Goal: Information Seeking & Learning: Learn about a topic

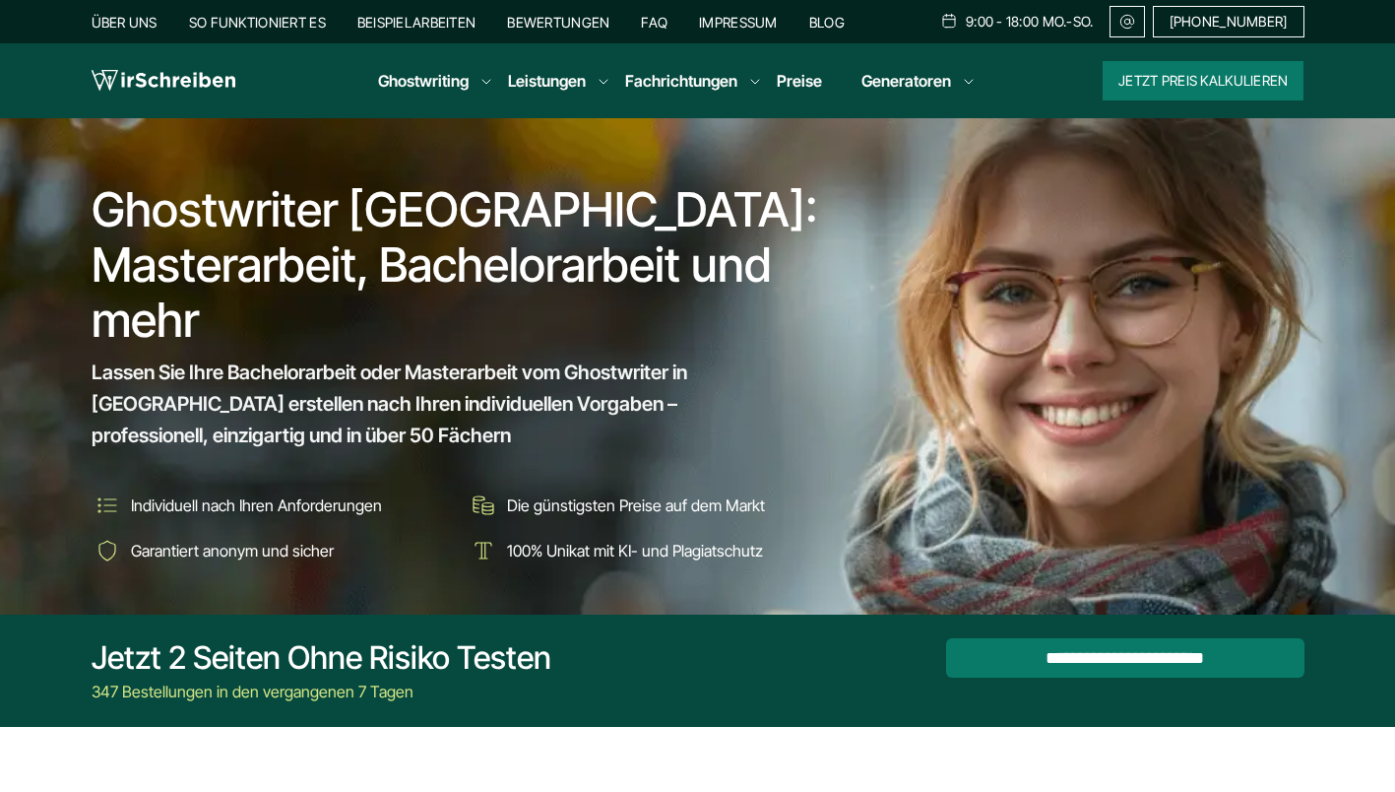
drag, startPoint x: 0, startPoint y: 0, endPoint x: 580, endPoint y: 17, distance: 580.1
click at [580, 17] on link "Bewertungen" at bounding box center [558, 22] width 102 height 17
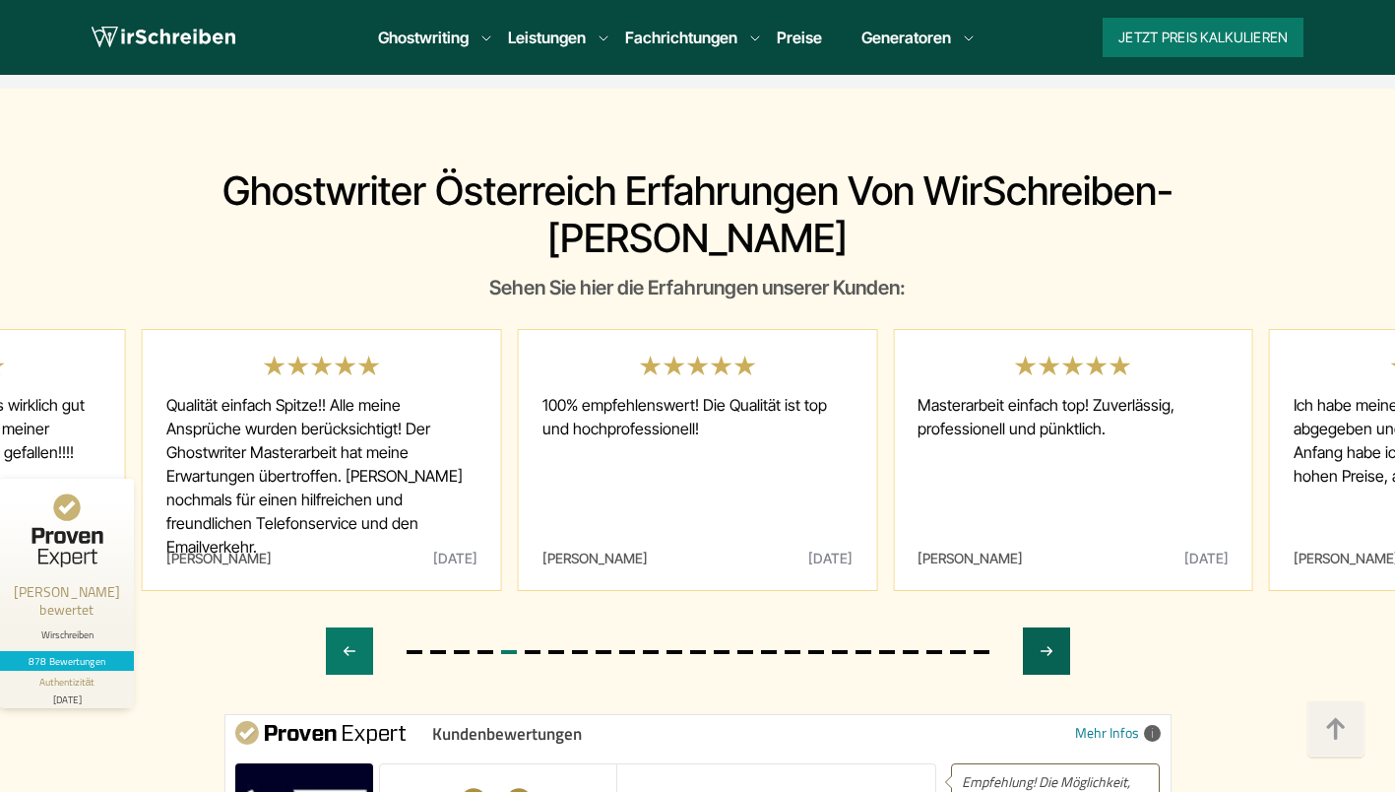
click at [1060, 627] on div "Next slide" at bounding box center [1046, 650] width 47 height 47
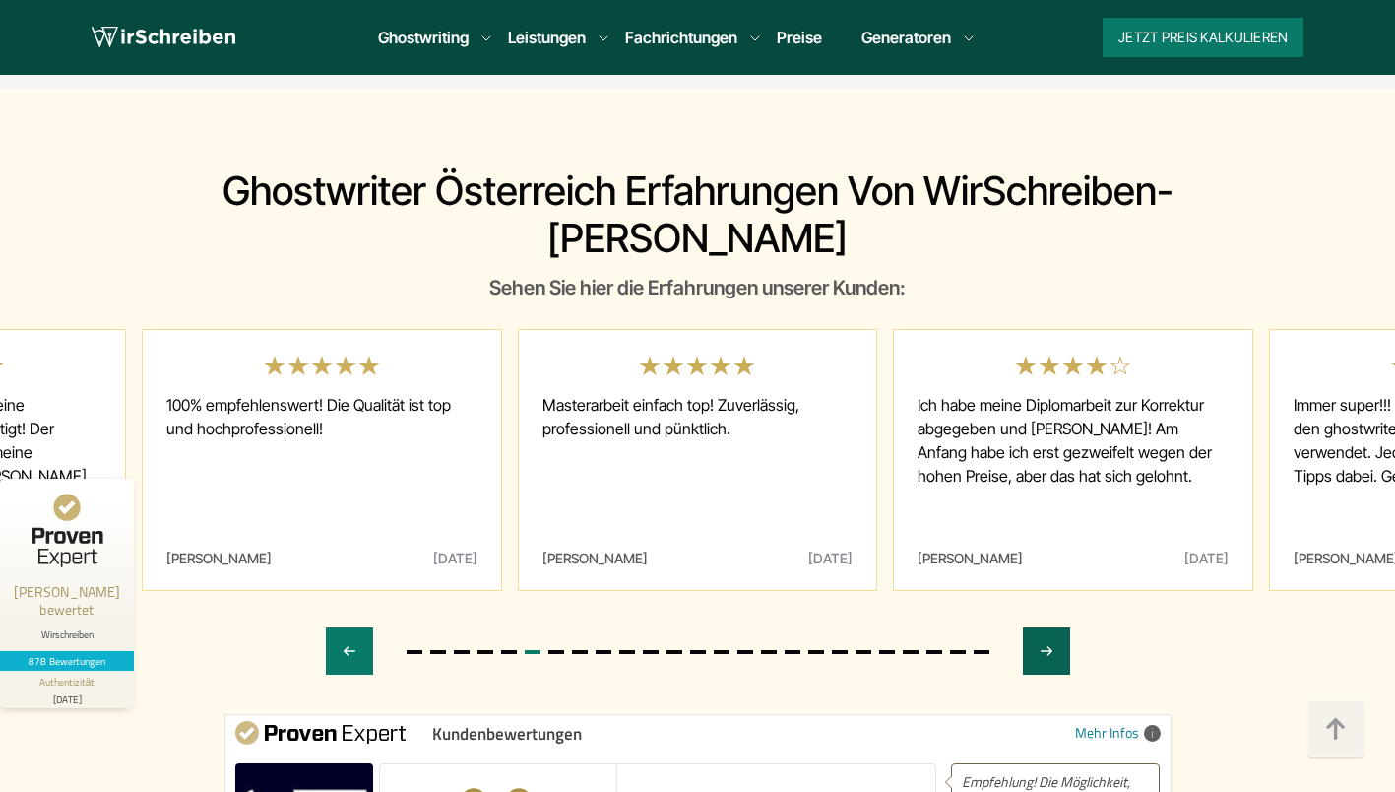
click at [1060, 627] on div "Next slide" at bounding box center [1046, 650] width 47 height 47
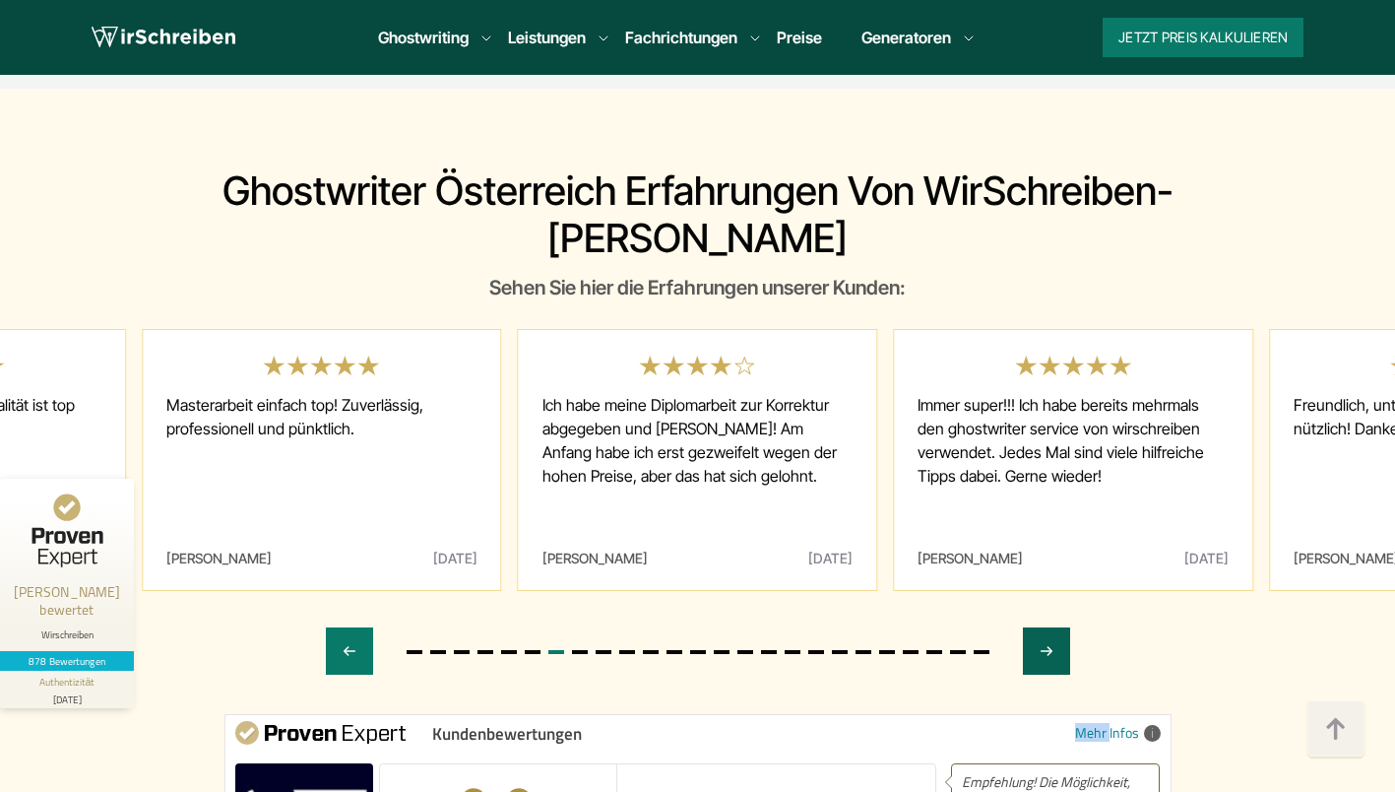
click at [1060, 627] on div "Next slide" at bounding box center [1046, 650] width 47 height 47
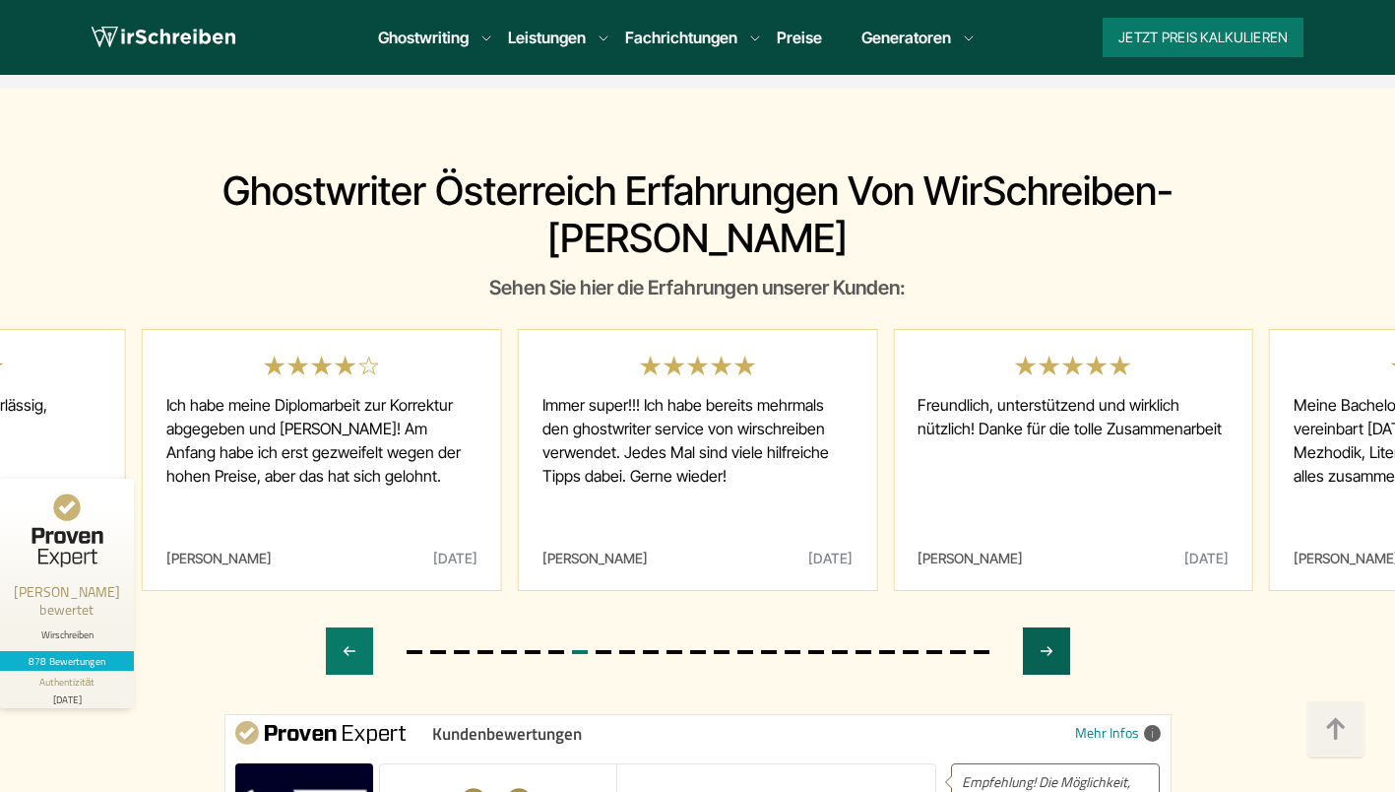
click at [1060, 627] on div "Next slide" at bounding box center [1046, 650] width 47 height 47
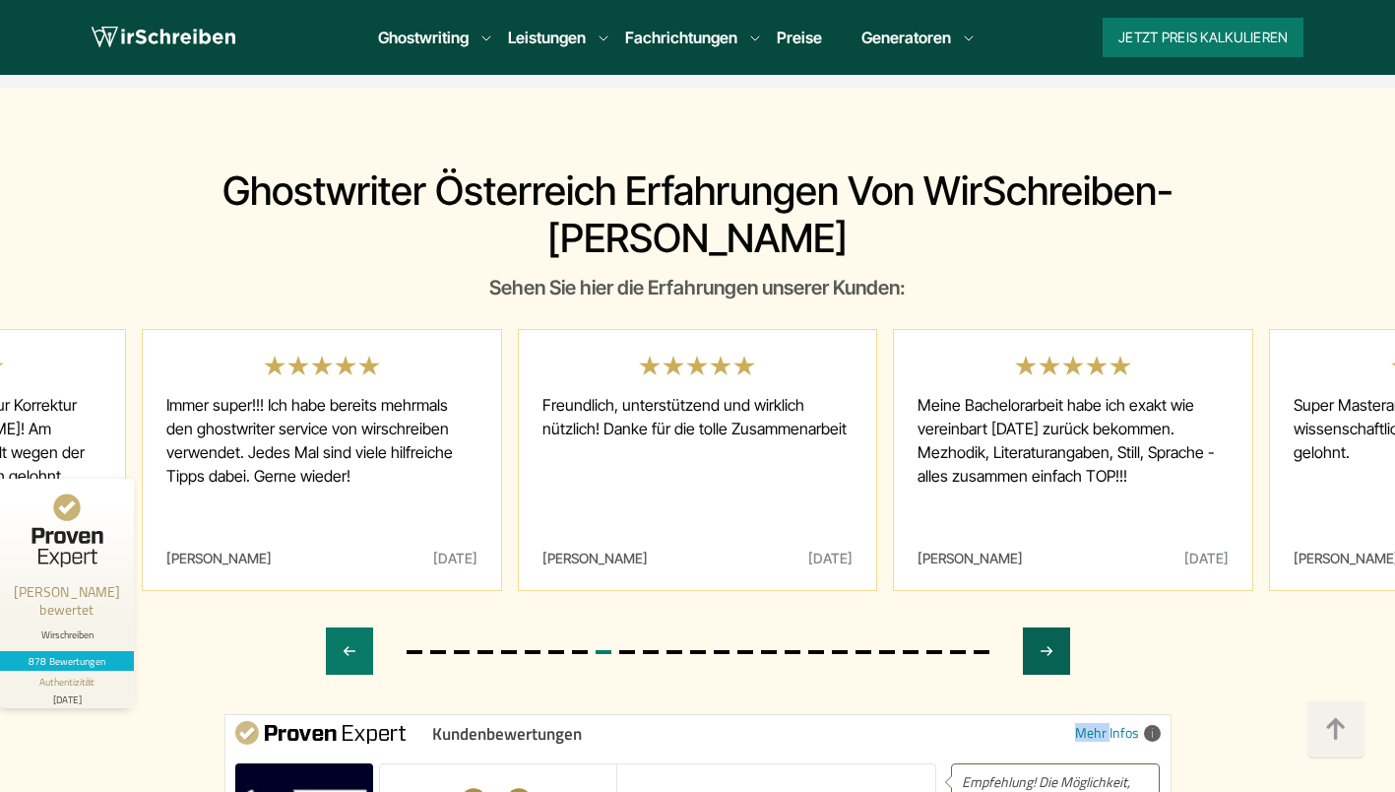
click at [1060, 627] on div "Next slide" at bounding box center [1046, 650] width 47 height 47
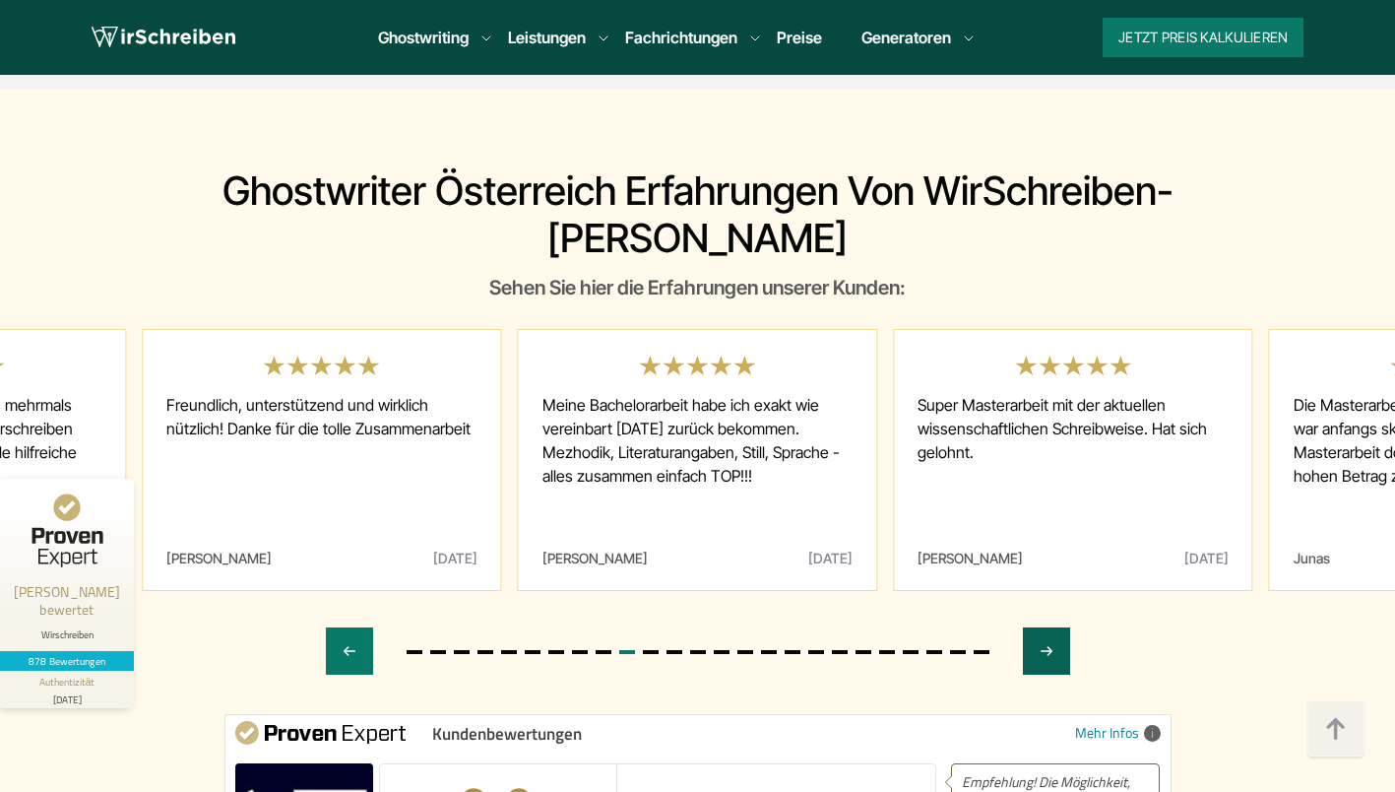
click at [1060, 627] on div "Next slide" at bounding box center [1046, 650] width 47 height 47
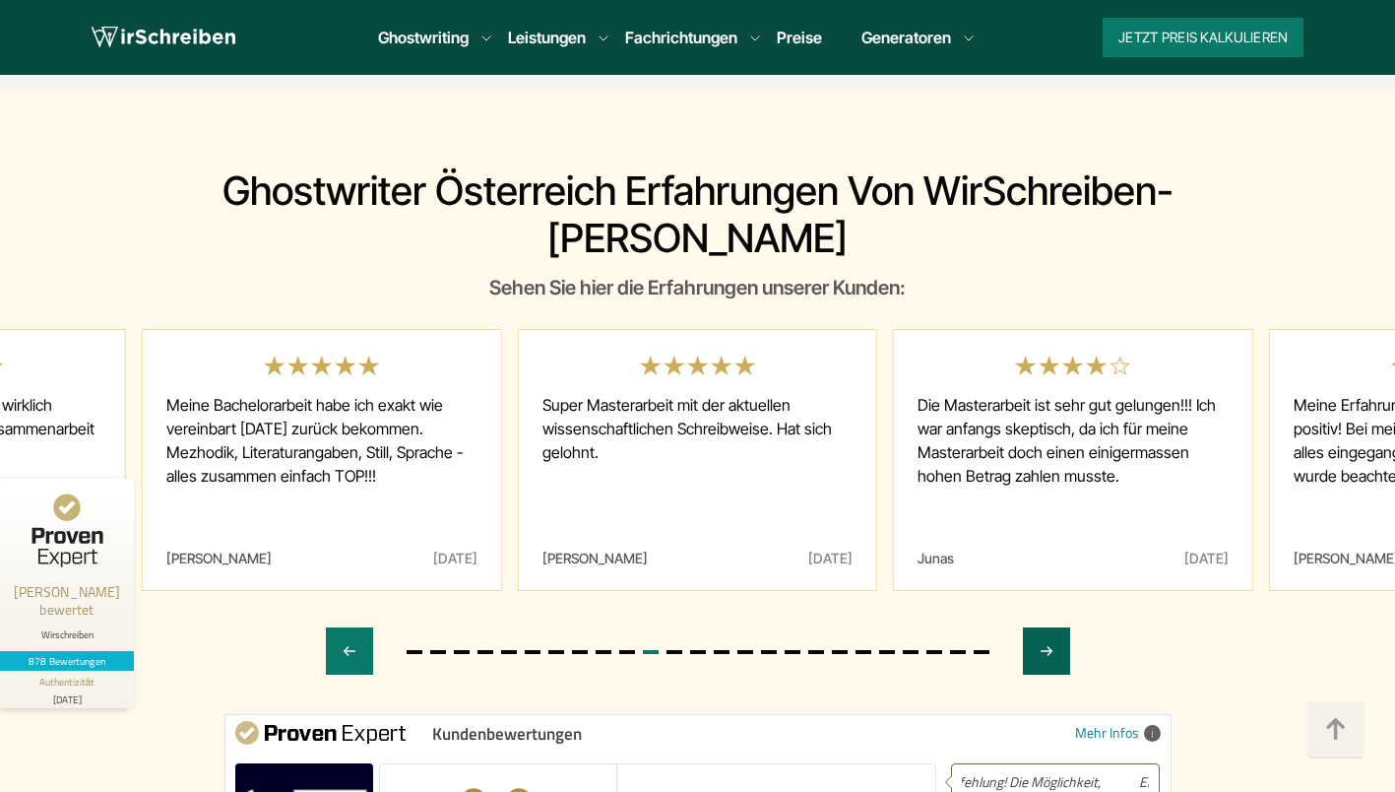
click at [1060, 627] on div "Next slide" at bounding box center [1046, 650] width 47 height 47
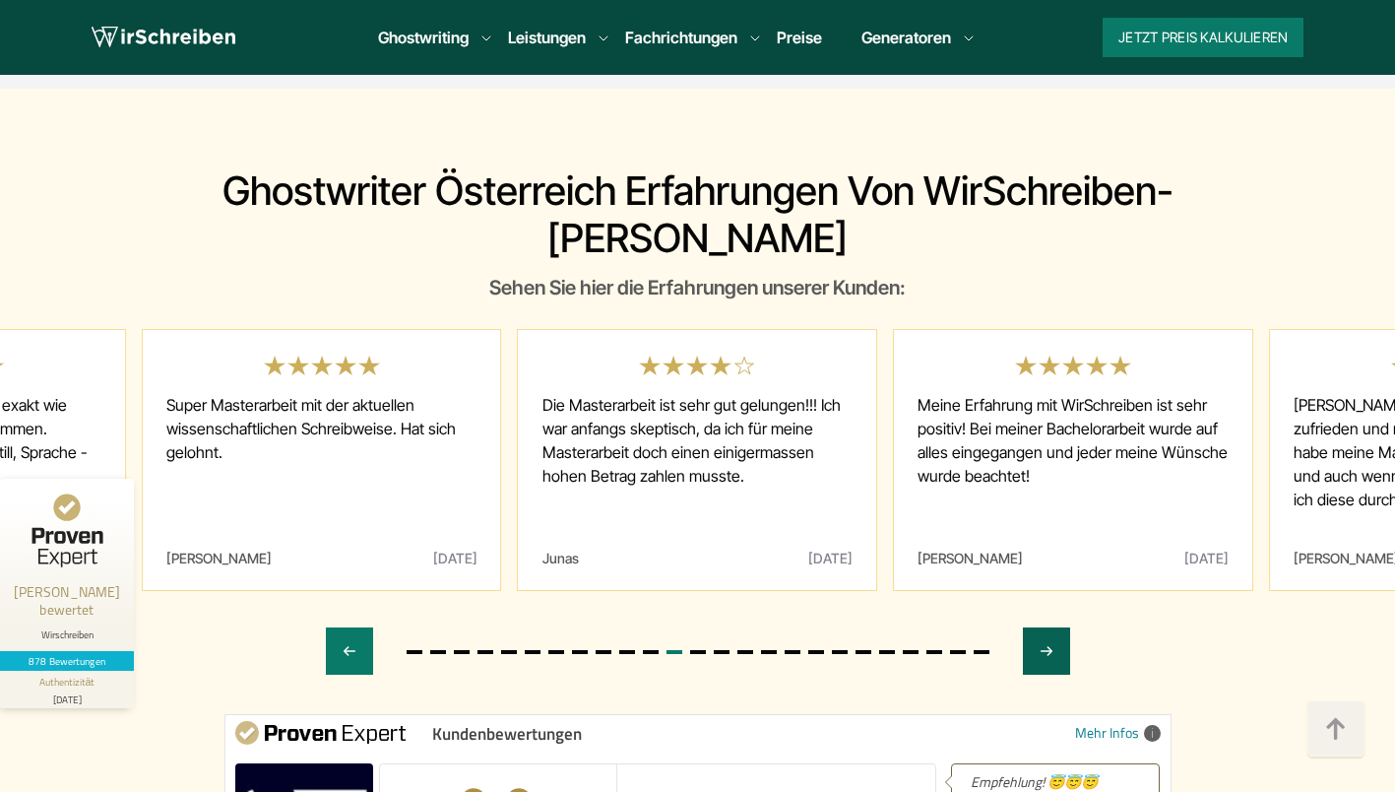
click at [1060, 627] on div "Next slide" at bounding box center [1046, 650] width 47 height 47
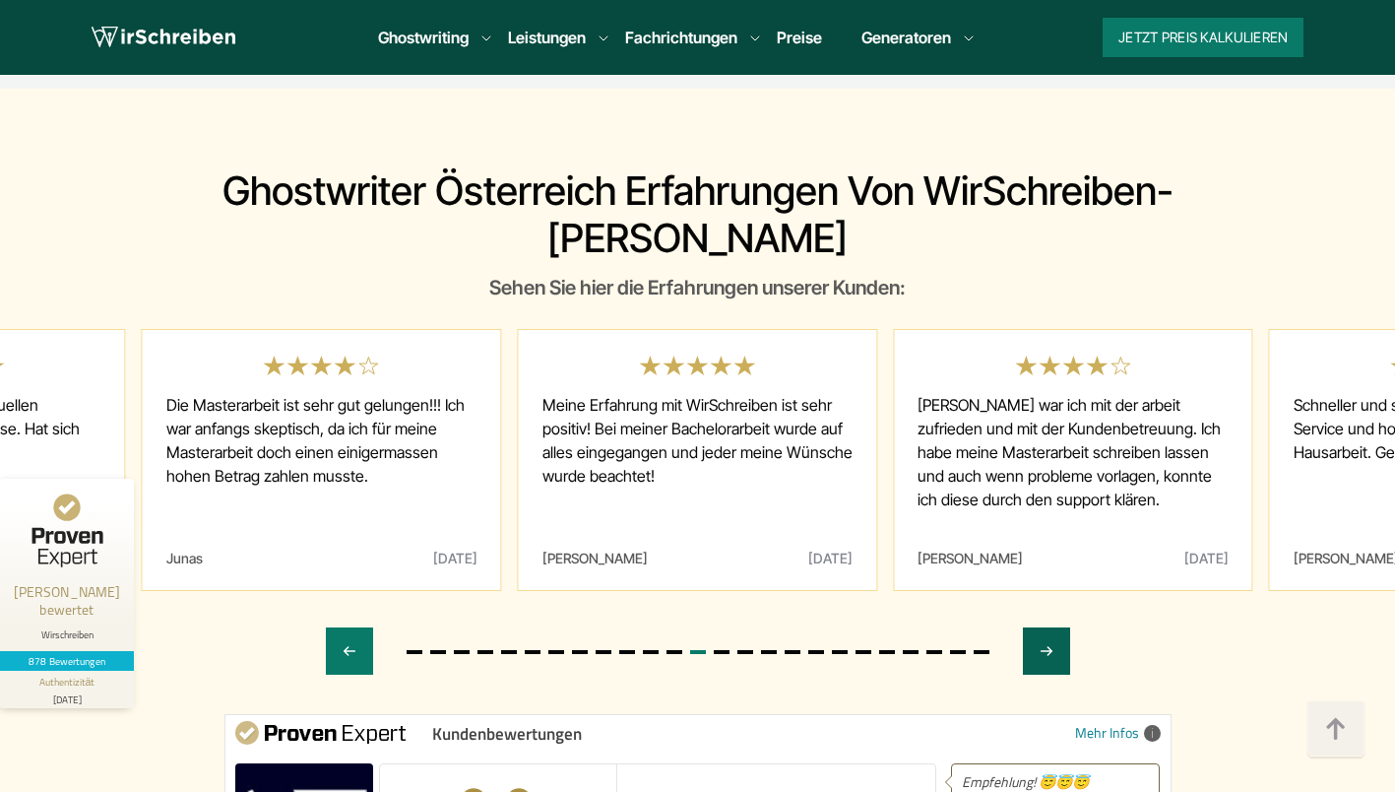
click at [1060, 627] on div "Next slide" at bounding box center [1046, 650] width 47 height 47
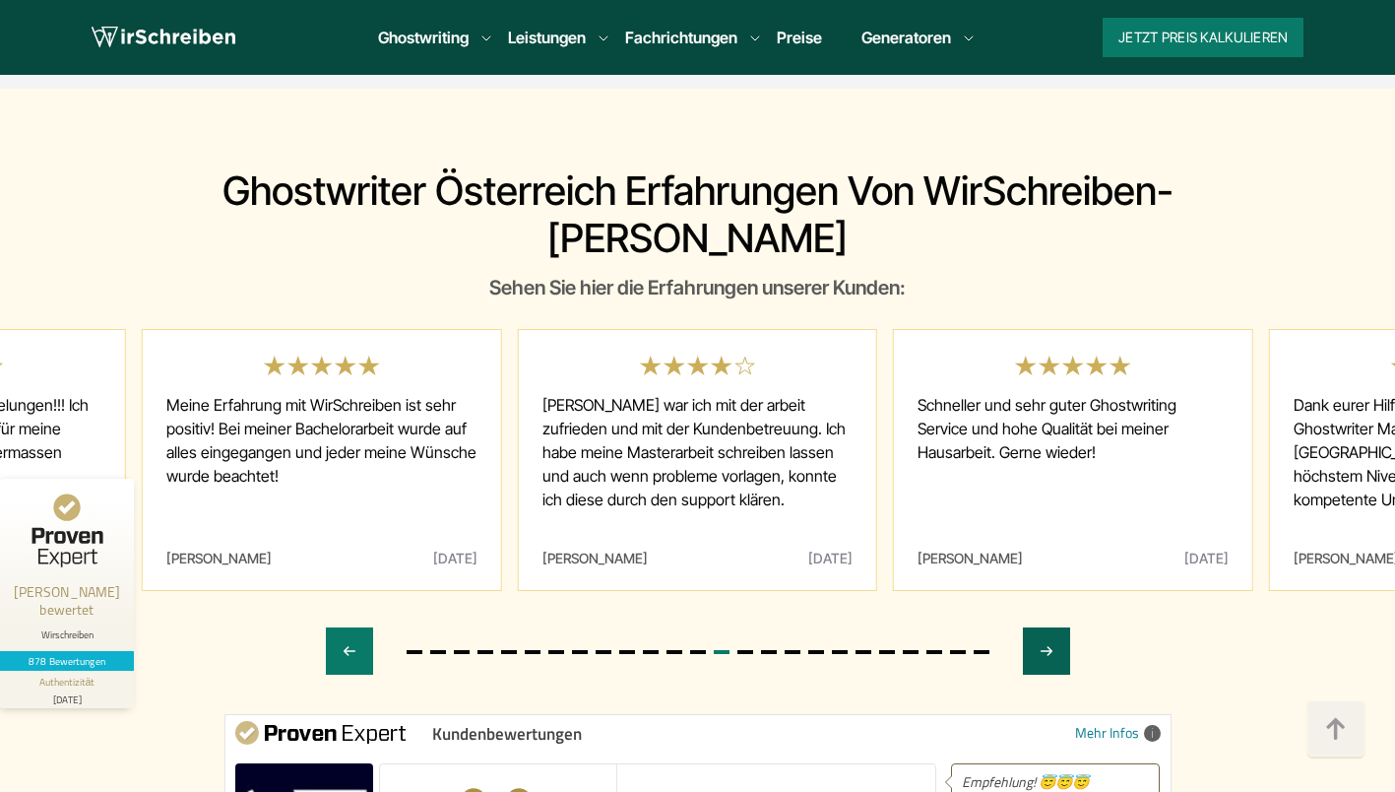
click at [1060, 627] on div "Next slide" at bounding box center [1046, 650] width 47 height 47
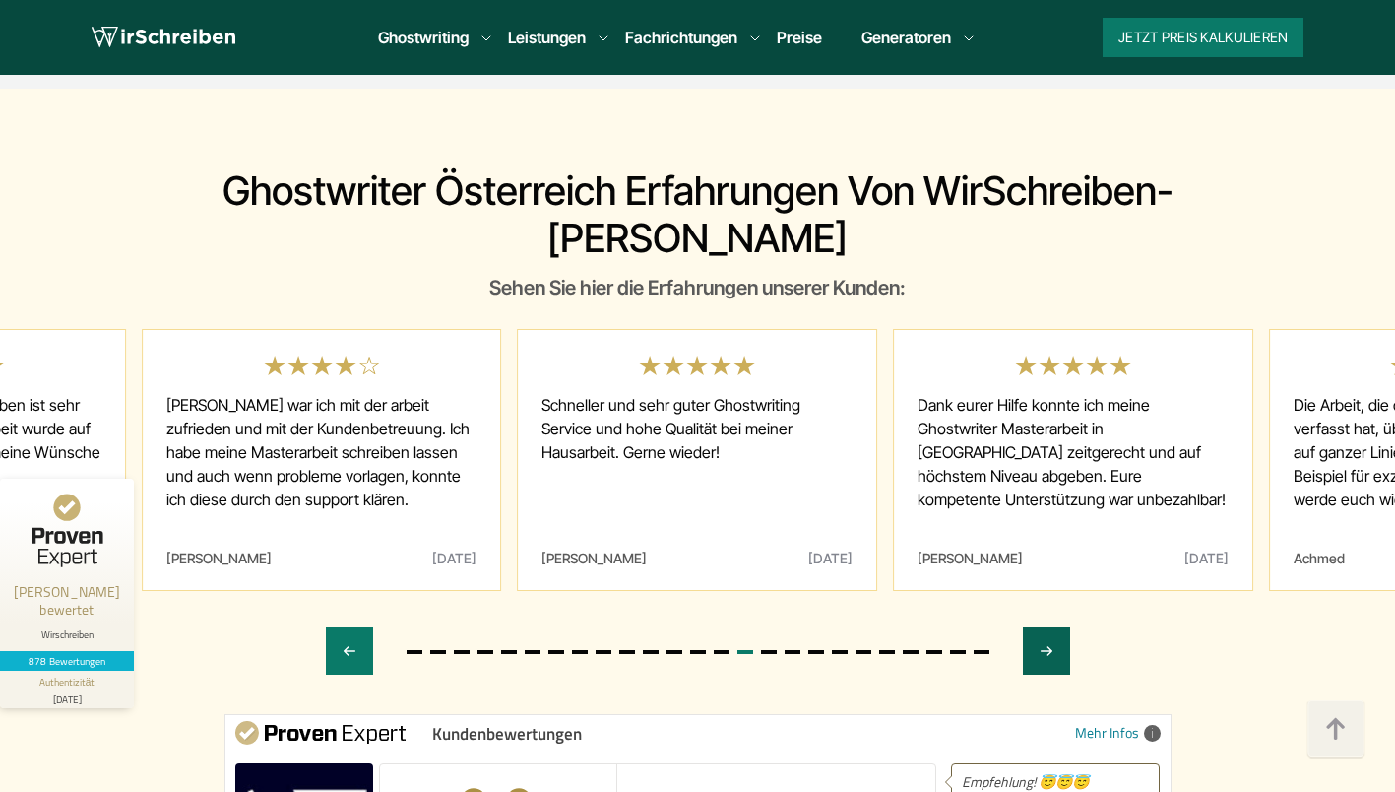
click at [1060, 627] on div "Next slide" at bounding box center [1046, 650] width 47 height 47
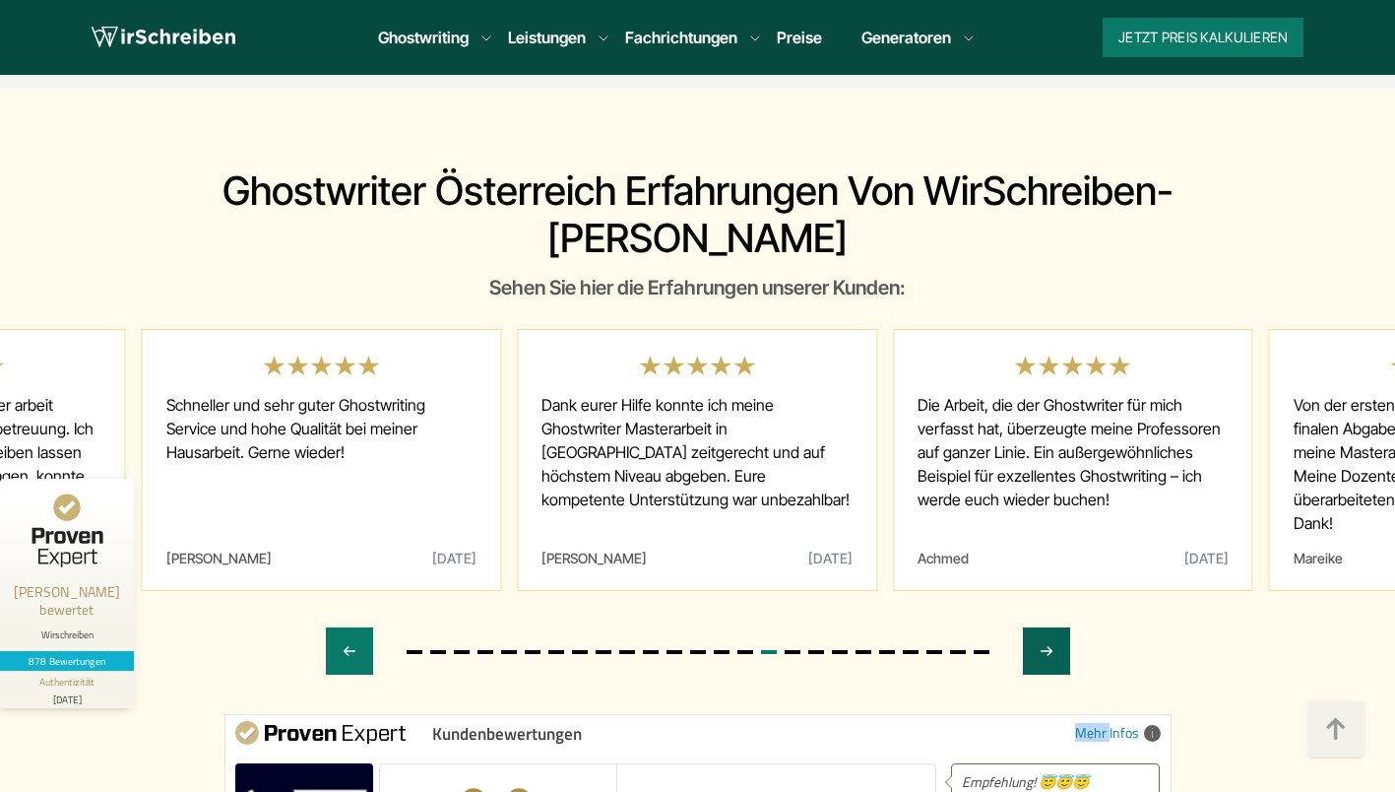
click at [1060, 627] on div "Next slide" at bounding box center [1046, 650] width 47 height 47
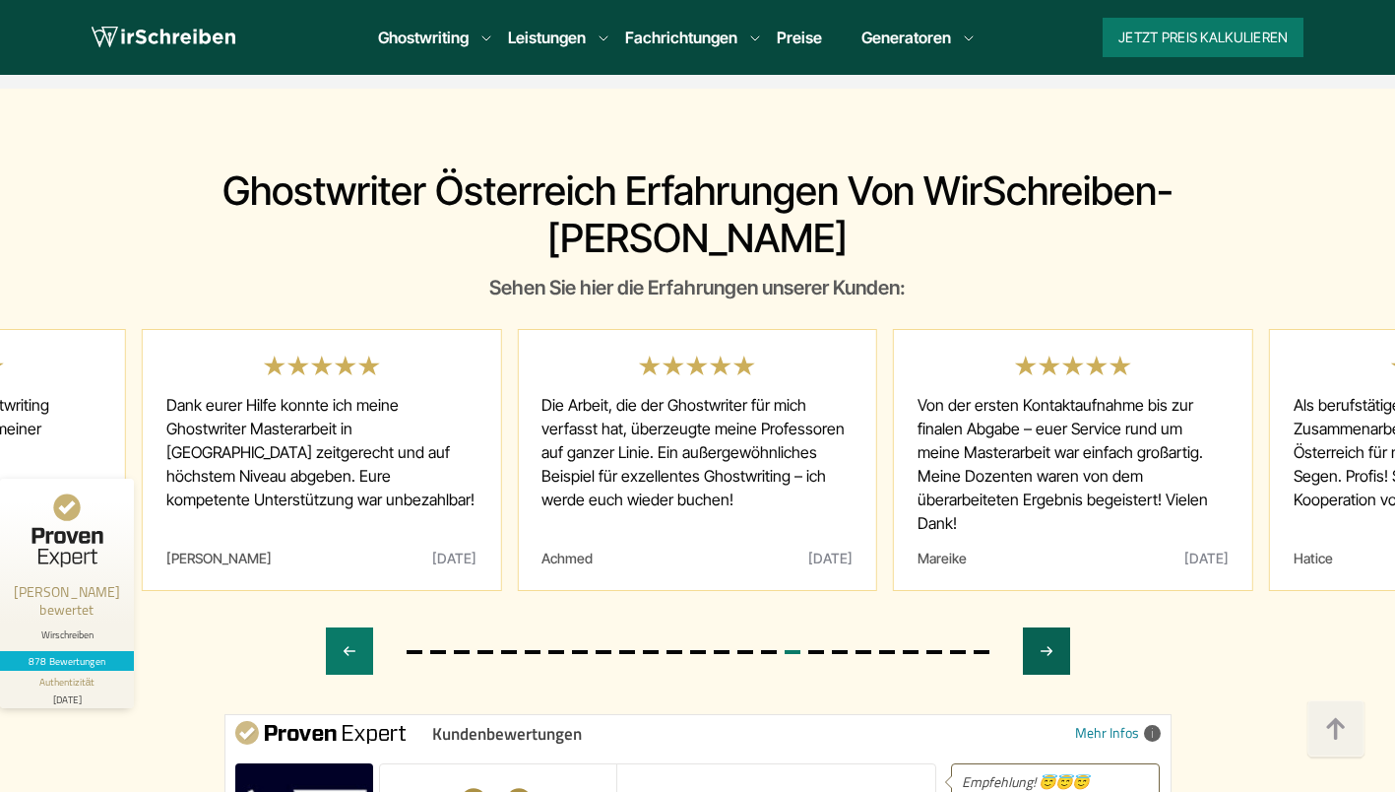
click at [1060, 627] on div "Next slide" at bounding box center [1046, 650] width 47 height 47
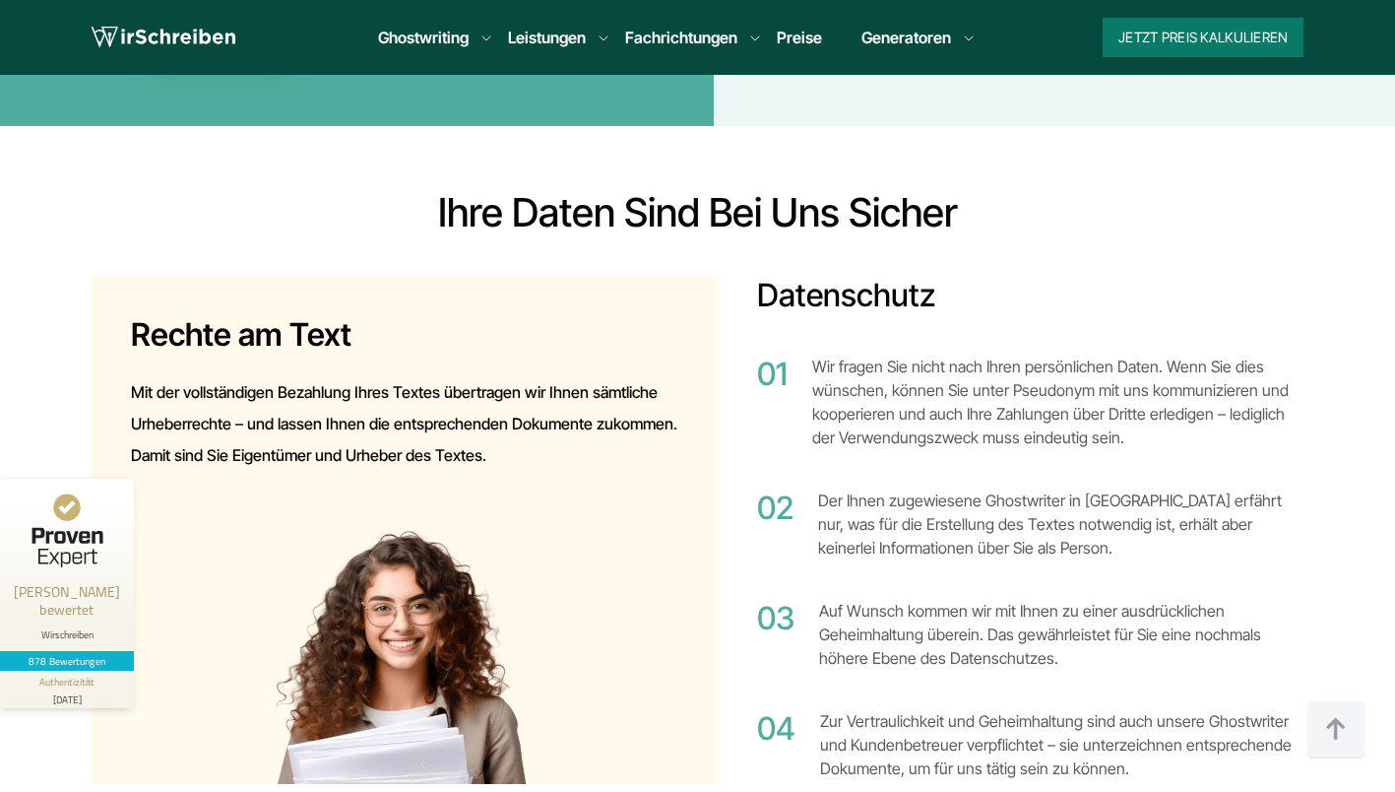
scroll to position [12519, 0]
